Goal: Task Accomplishment & Management: Use online tool/utility

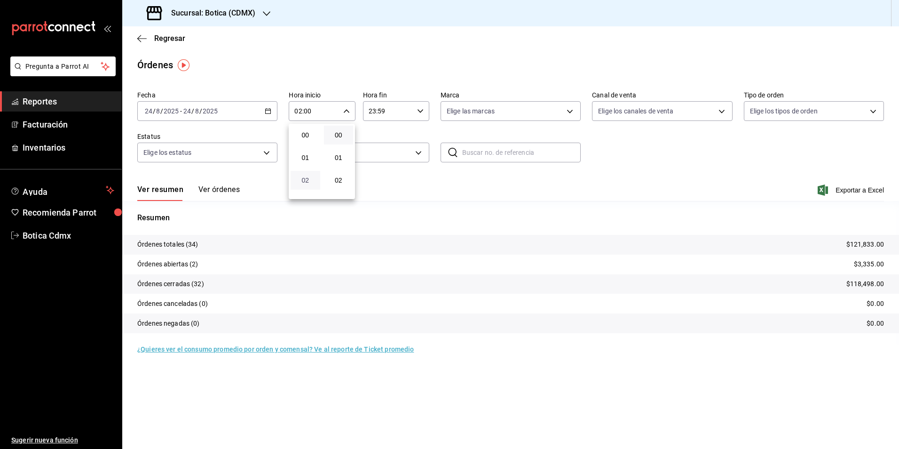
click at [301, 179] on span "02" at bounding box center [305, 180] width 18 height 8
click at [164, 40] on div at bounding box center [449, 224] width 899 height 449
click at [167, 36] on span "Regresar" at bounding box center [169, 38] width 31 height 9
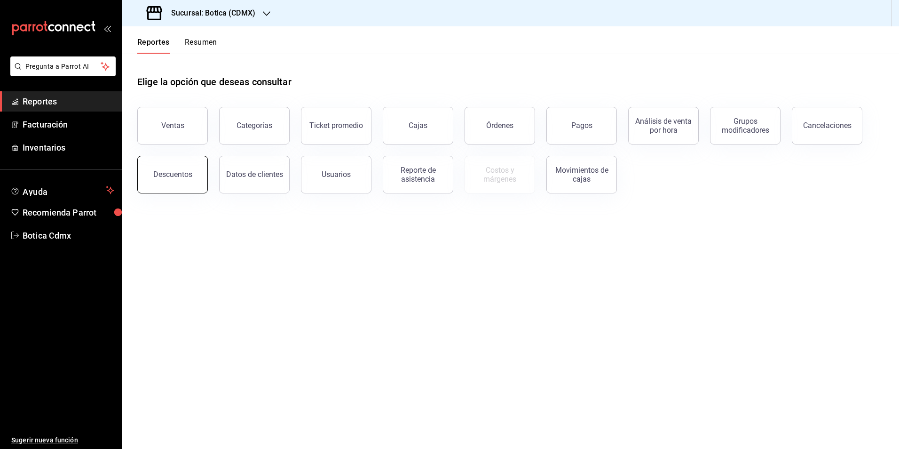
click at [172, 181] on button "Descuentos" at bounding box center [172, 175] width 71 height 38
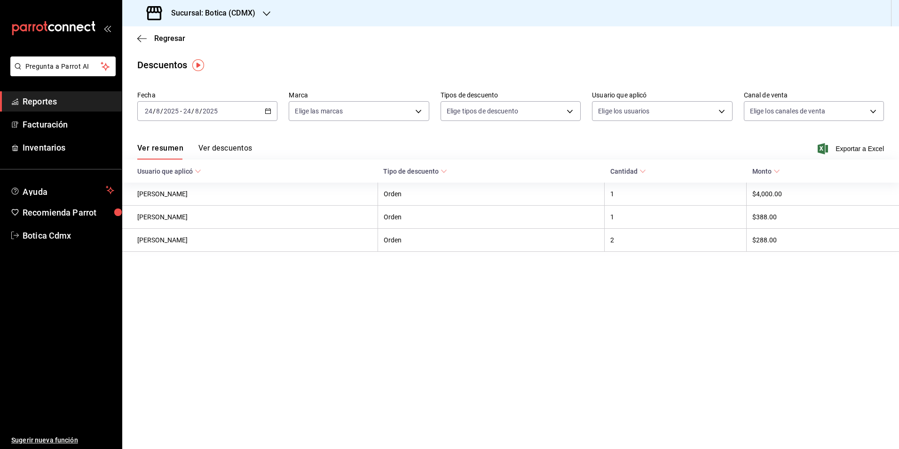
click at [243, 151] on button "Ver descuentos" at bounding box center [226, 151] width 54 height 16
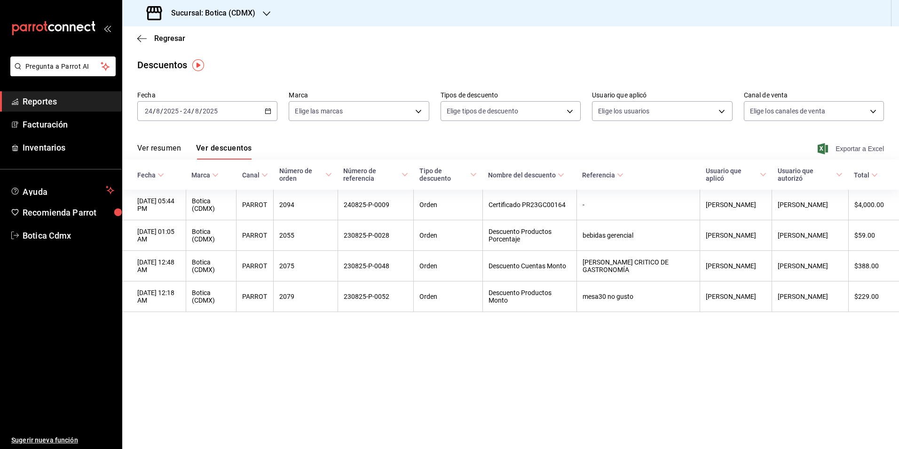
click at [849, 147] on span "Exportar a Excel" at bounding box center [852, 148] width 64 height 11
click at [245, 113] on div "[DATE] [DATE] - [DATE] [DATE]" at bounding box center [207, 111] width 140 height 20
click at [179, 244] on span "Rango de fechas" at bounding box center [181, 245] width 73 height 10
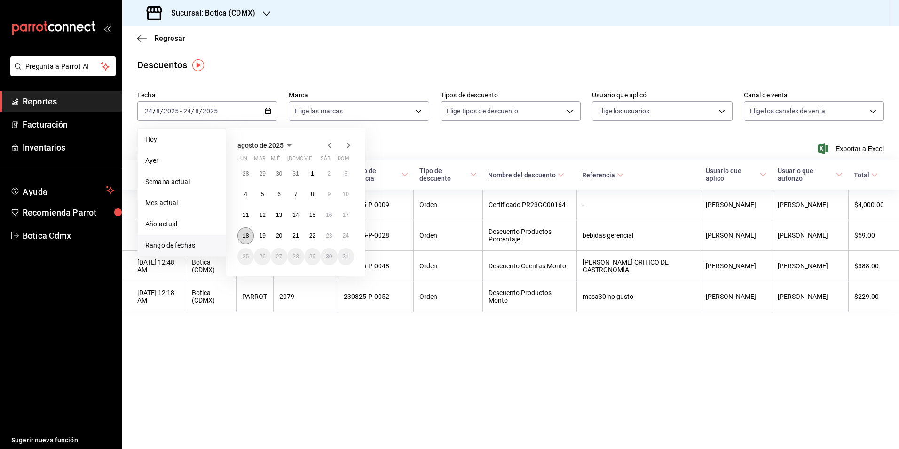
click at [249, 238] on abbr "18" at bounding box center [246, 235] width 6 height 7
click at [350, 242] on button "24" at bounding box center [346, 235] width 16 height 17
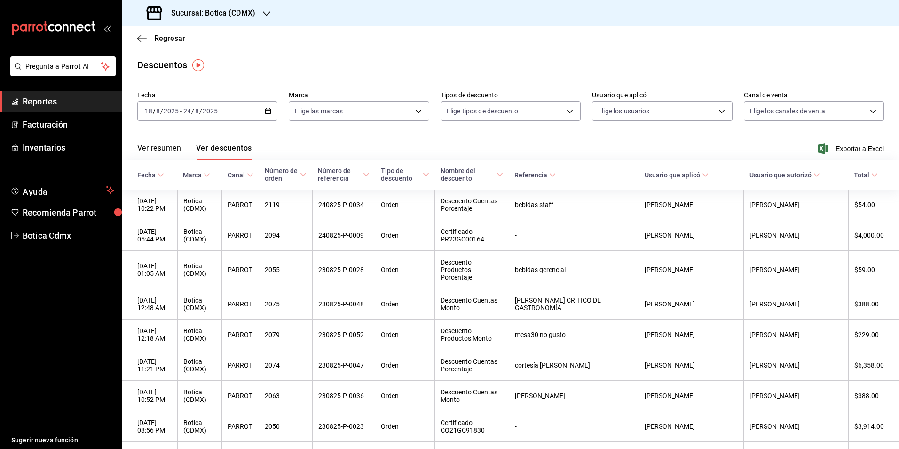
click at [228, 152] on button "Ver descuentos" at bounding box center [224, 151] width 56 height 16
click at [842, 145] on span "Exportar a Excel" at bounding box center [852, 148] width 64 height 11
click at [173, 39] on span "Regresar" at bounding box center [169, 38] width 31 height 9
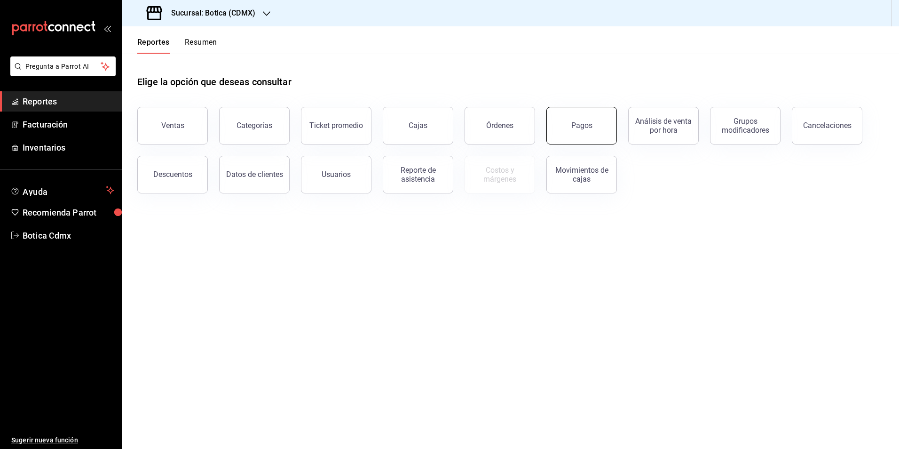
click at [572, 127] on div "Pagos" at bounding box center [582, 125] width 21 height 9
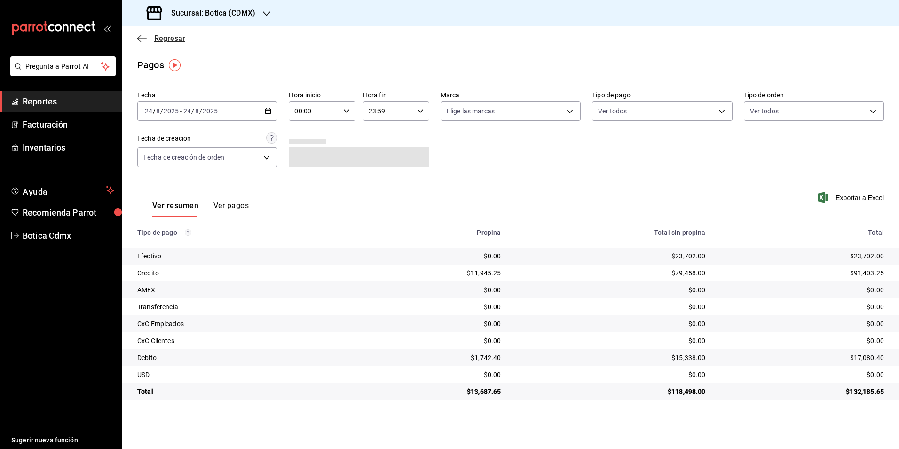
click at [169, 35] on span "Regresar" at bounding box center [169, 38] width 31 height 9
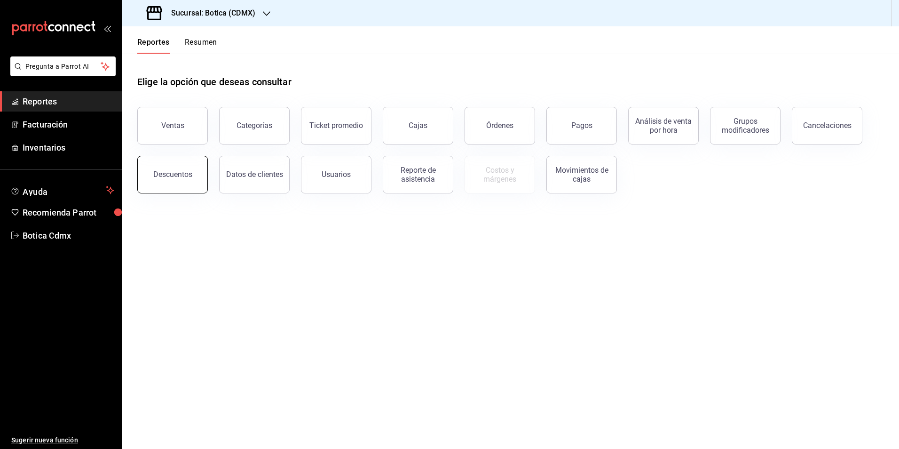
click at [170, 167] on button "Descuentos" at bounding box center [172, 175] width 71 height 38
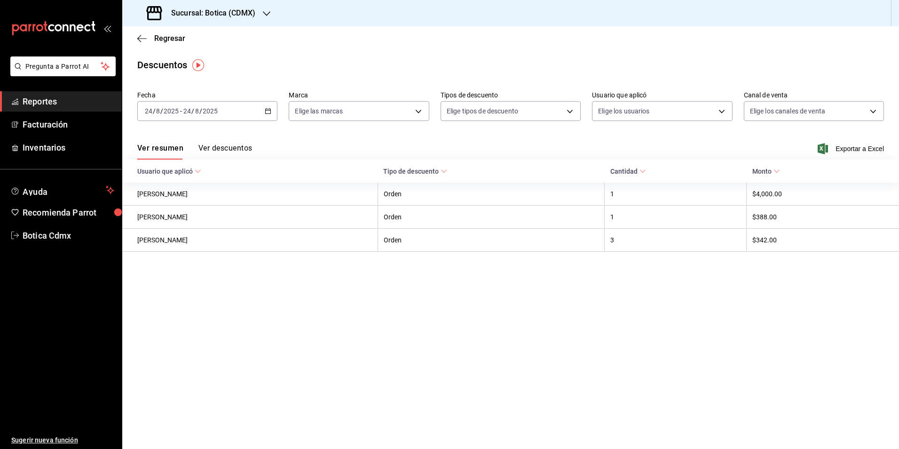
click at [271, 111] on \(Stroke\) "button" at bounding box center [268, 110] width 5 height 0
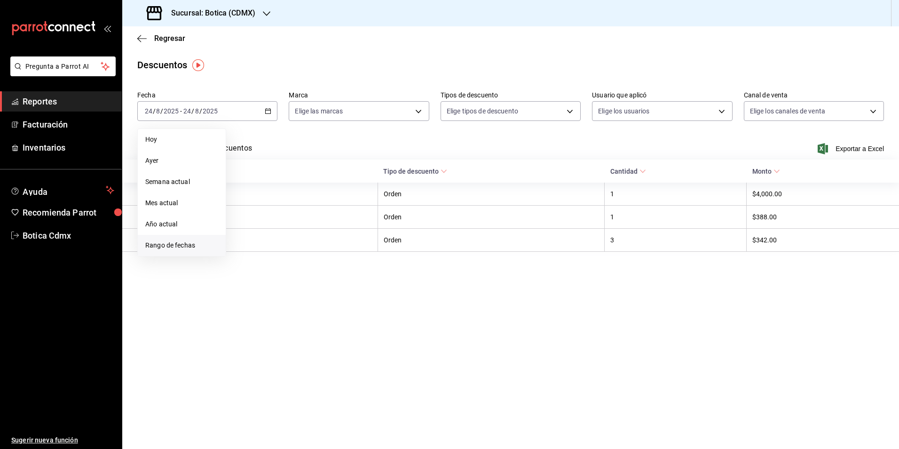
click at [181, 246] on span "Rango de fechas" at bounding box center [181, 245] width 73 height 10
click at [241, 237] on button "18" at bounding box center [246, 235] width 16 height 17
click at [349, 231] on button "24" at bounding box center [346, 235] width 16 height 17
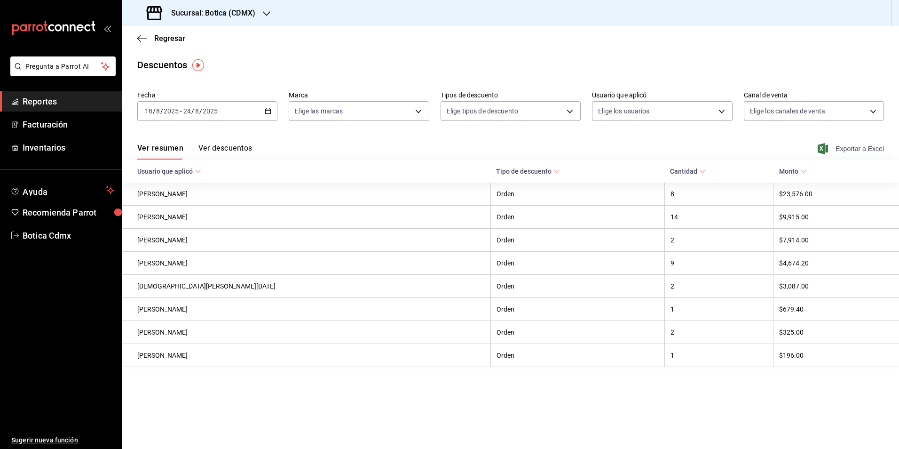
click at [848, 150] on span "Exportar a Excel" at bounding box center [852, 148] width 64 height 11
click at [231, 148] on button "Ver descuentos" at bounding box center [226, 151] width 54 height 16
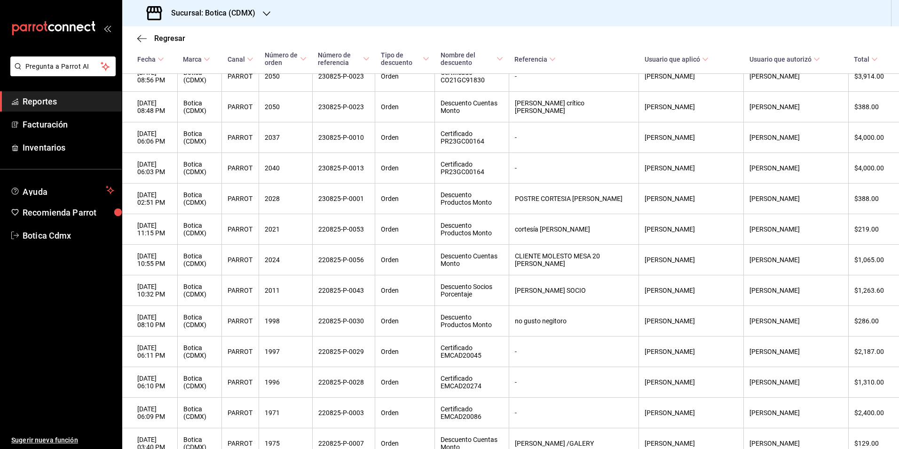
scroll to position [38, 0]
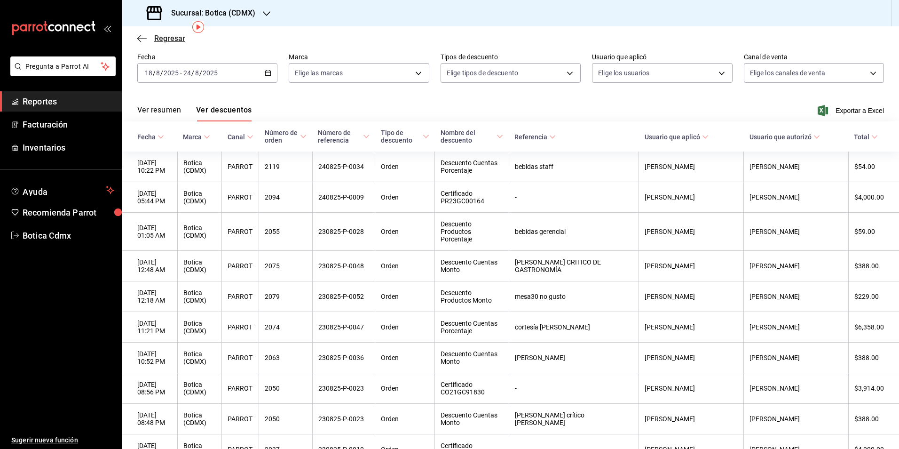
click at [169, 39] on span "Regresar" at bounding box center [169, 38] width 31 height 9
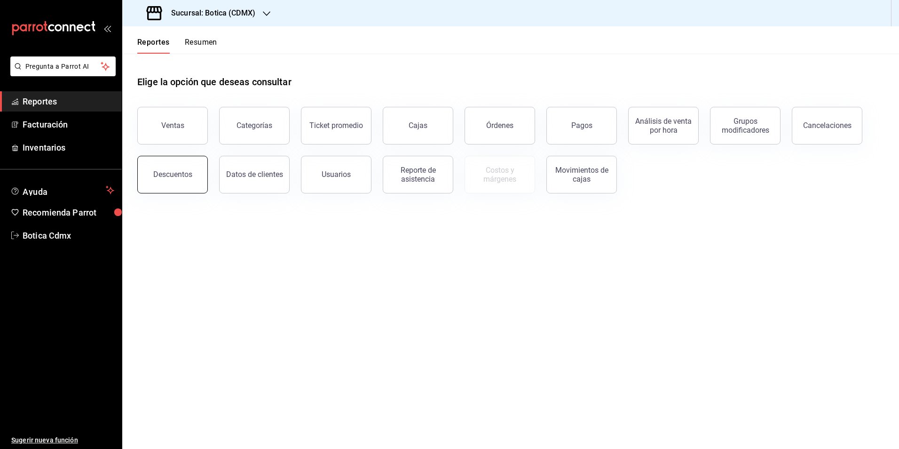
click at [181, 175] on div "Descuentos" at bounding box center [172, 174] width 39 height 9
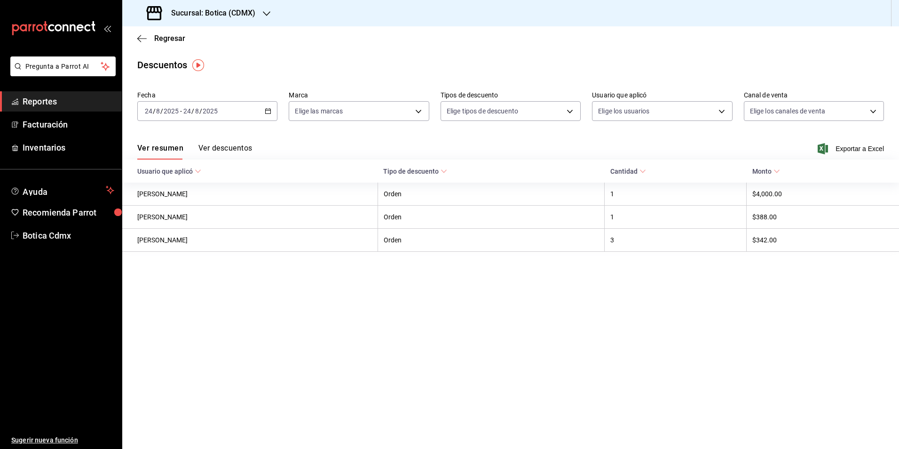
click at [265, 110] on icon "button" at bounding box center [268, 111] width 7 height 7
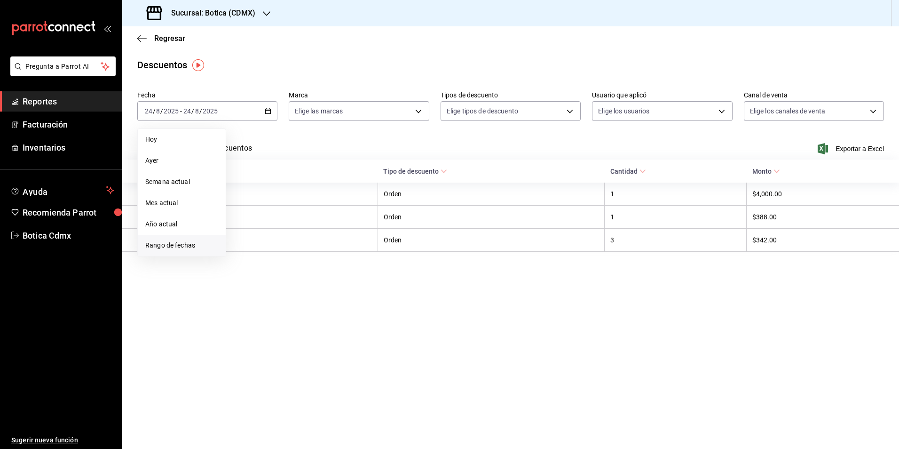
click at [183, 245] on span "Rango de fechas" at bounding box center [181, 245] width 73 height 10
click at [241, 239] on button "18" at bounding box center [246, 235] width 16 height 17
click at [347, 239] on button "24" at bounding box center [346, 235] width 16 height 17
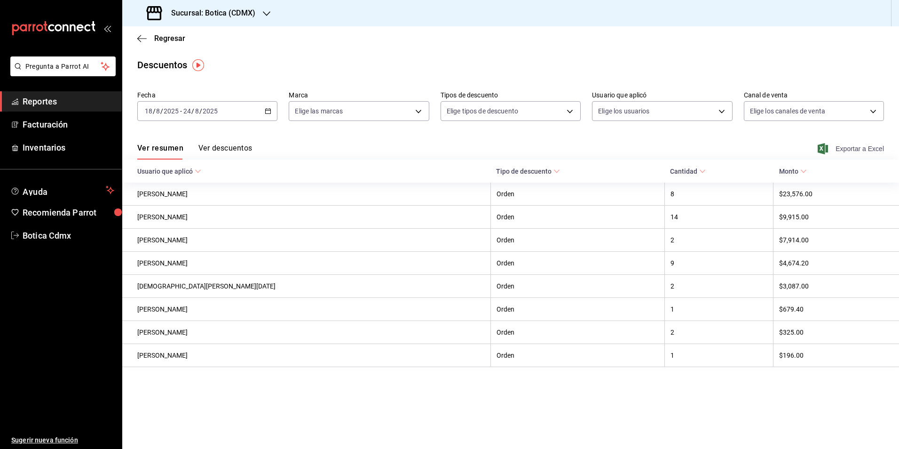
click at [857, 148] on span "Exportar a Excel" at bounding box center [852, 148] width 64 height 11
click at [173, 37] on span "Regresar" at bounding box center [169, 38] width 31 height 9
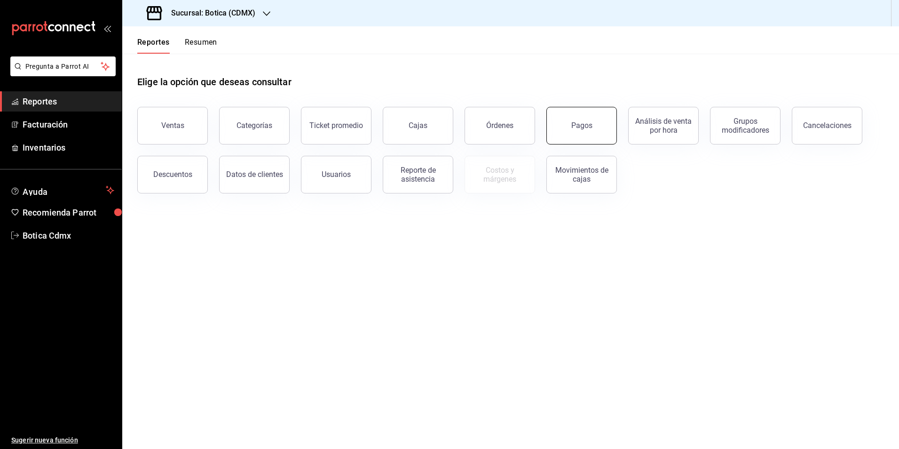
click at [573, 127] on div "Pagos" at bounding box center [582, 125] width 21 height 9
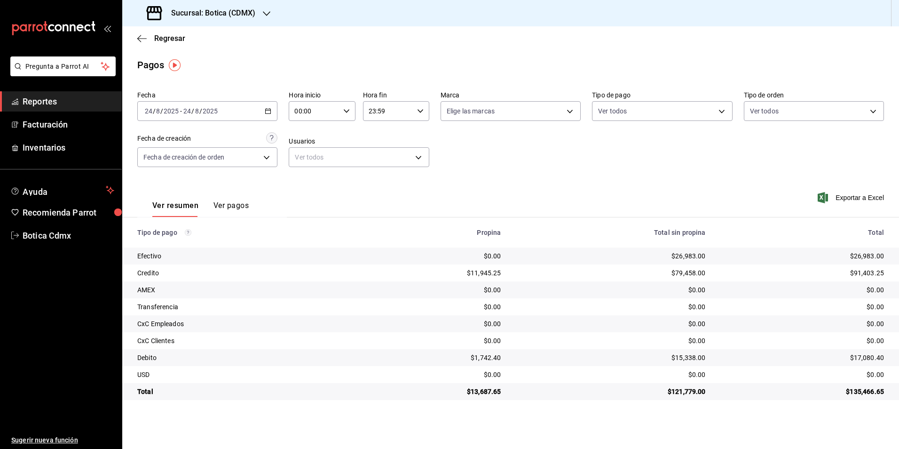
click at [309, 107] on input "00:00" at bounding box center [314, 111] width 50 height 19
click at [303, 177] on span "02" at bounding box center [305, 180] width 18 height 8
click at [308, 134] on span "04" at bounding box center [305, 131] width 18 height 8
type input "04:00"
